Goal: Task Accomplishment & Management: Manage account settings

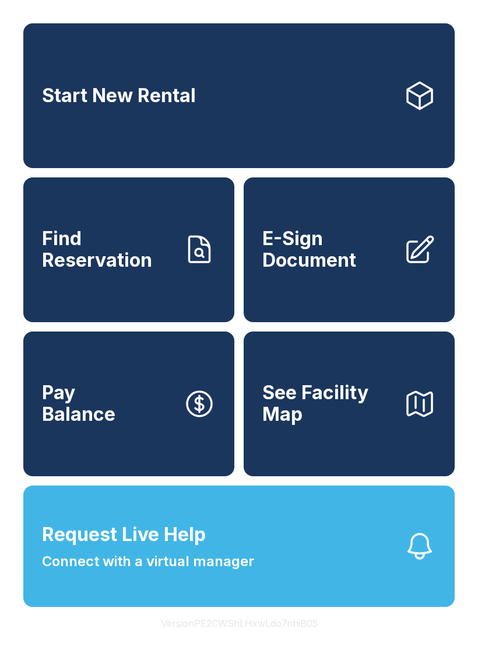
click at [253, 571] on span "Request Live Help Connect with a virtual manager" at bounding box center [148, 545] width 212 height 51
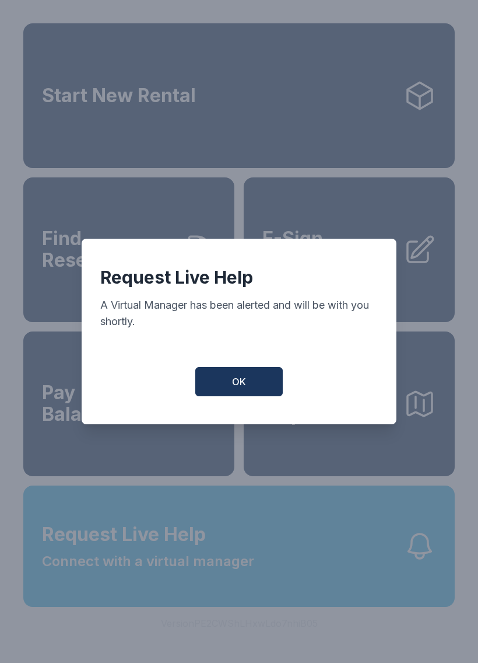
click at [233, 383] on span "OK" at bounding box center [239, 382] width 14 height 14
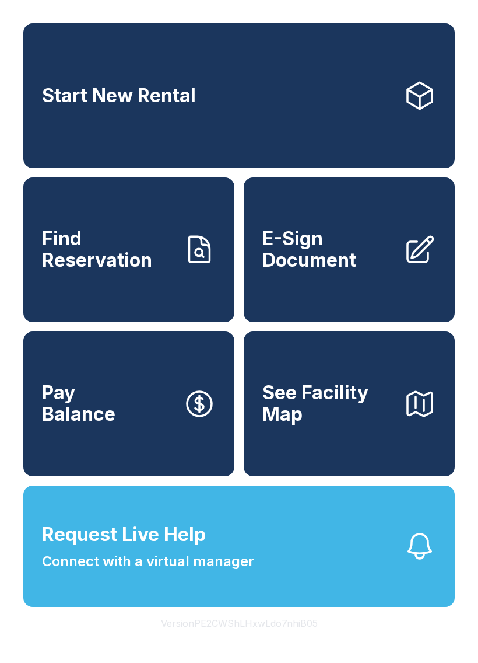
click at [143, 263] on span "Find Reservation" at bounding box center [108, 249] width 132 height 43
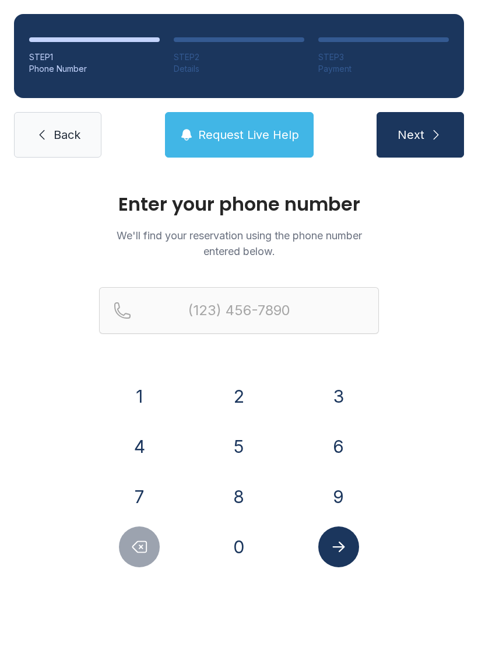
click at [143, 447] on button "4" at bounding box center [139, 446] width 41 height 41
click at [143, 446] on button "4" at bounding box center [139, 446] width 41 height 41
click at [356, 399] on button "3" at bounding box center [339, 396] width 41 height 41
click at [229, 435] on button "5" at bounding box center [239, 446] width 41 height 41
click at [335, 431] on button "6" at bounding box center [339, 446] width 41 height 41
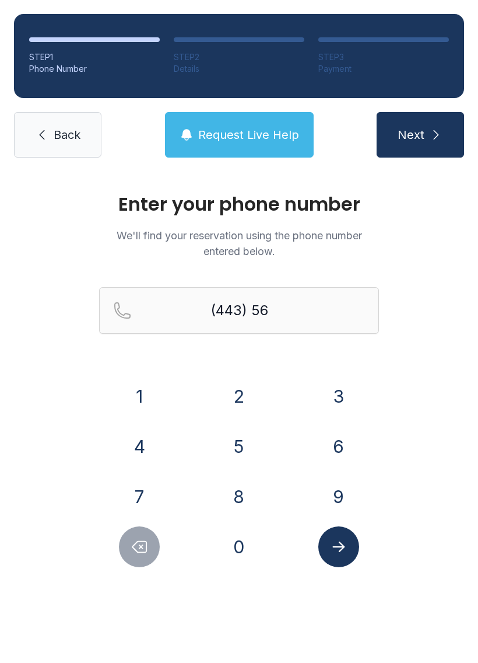
click at [331, 394] on button "3" at bounding box center [339, 396] width 41 height 41
click at [243, 540] on button "0" at bounding box center [239, 546] width 41 height 41
click at [243, 411] on button "2" at bounding box center [239, 396] width 41 height 41
click at [242, 398] on button "2" at bounding box center [239, 396] width 41 height 41
click at [231, 540] on button "0" at bounding box center [239, 546] width 41 height 41
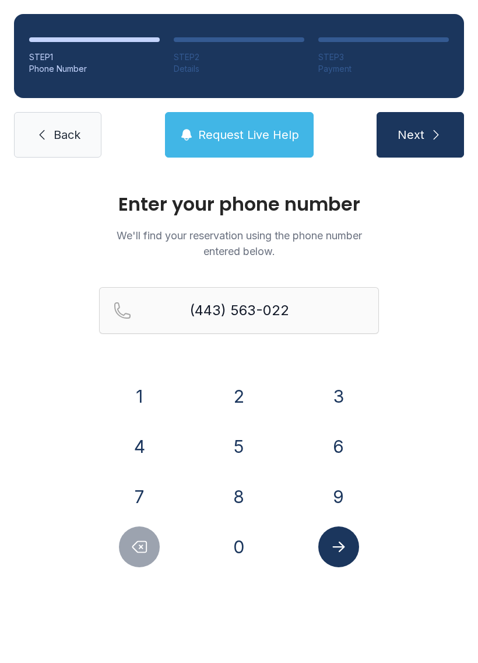
type input "[PHONE_NUMBER]"
click at [358, 547] on button "Submit lookup form" at bounding box center [339, 546] width 41 height 41
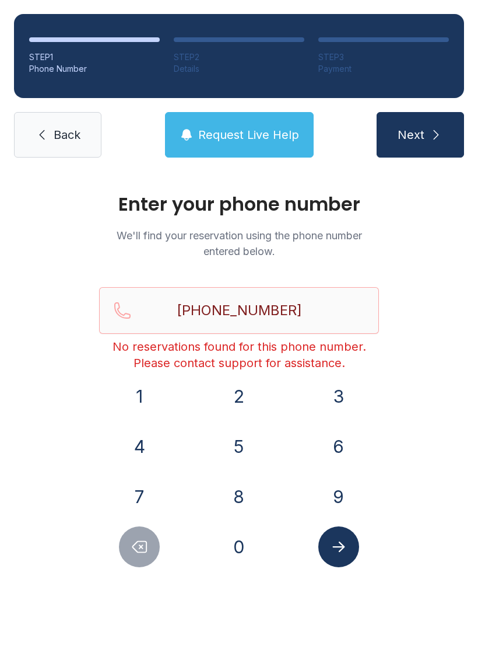
click at [52, 149] on link "Back" at bounding box center [58, 135] width 88 height 46
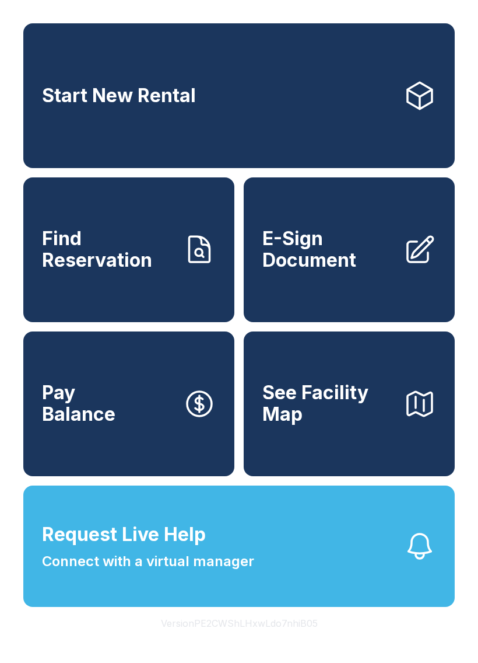
click at [382, 425] on span "See Facility Map" at bounding box center [329, 403] width 132 height 43
click at [214, 572] on span "Connect with a virtual manager" at bounding box center [148, 561] width 212 height 21
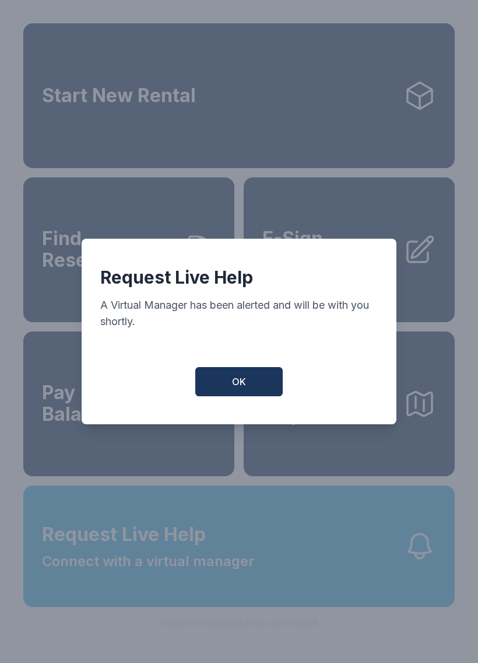
click at [261, 377] on button "OK" at bounding box center [239, 381] width 88 height 29
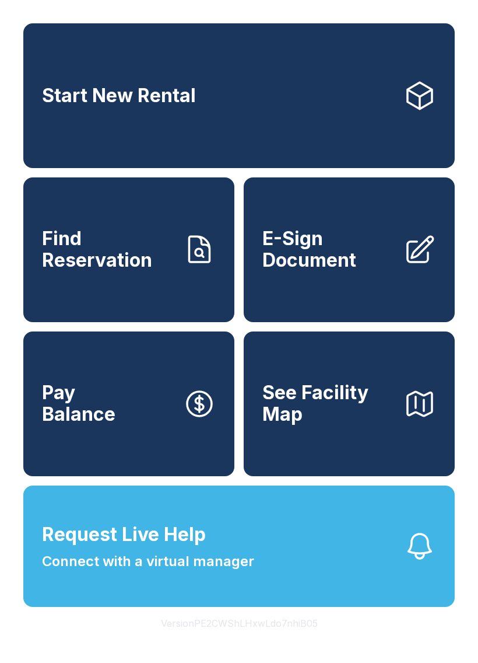
click at [217, 572] on span "Request Live Help Connect with a virtual manager" at bounding box center [148, 545] width 212 height 51
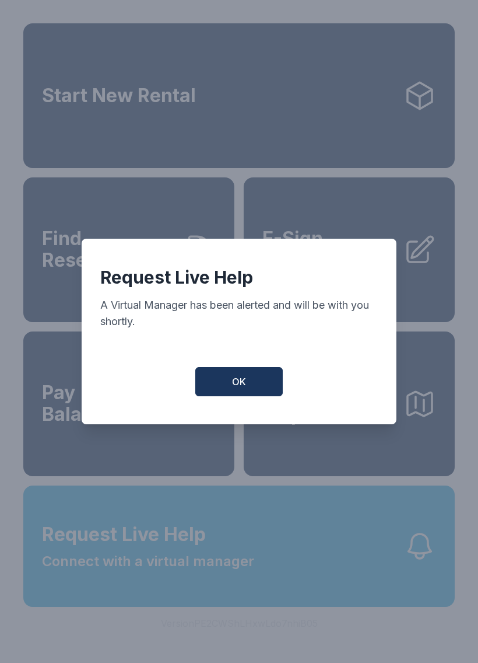
click at [278, 382] on button "OK" at bounding box center [239, 381] width 88 height 29
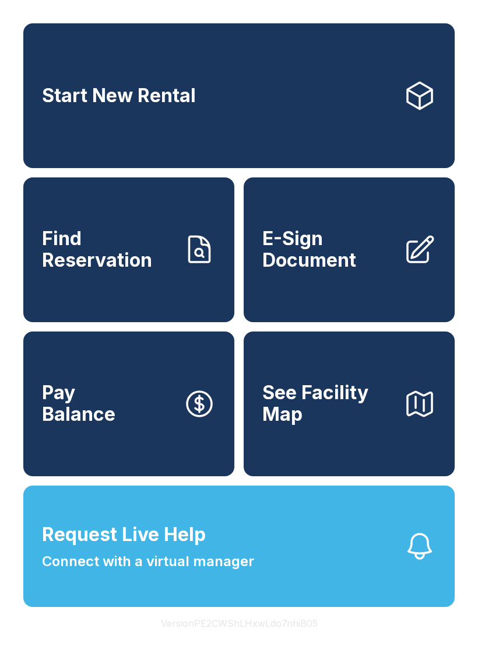
click at [346, 594] on button "Request Live Help Connect with a virtual manager" at bounding box center [239, 545] width 432 height 121
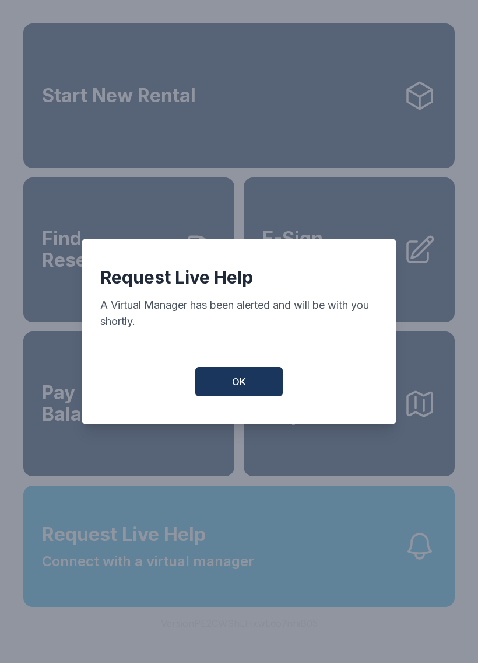
click at [250, 396] on button "OK" at bounding box center [239, 381] width 88 height 29
